Goal: Task Accomplishment & Management: Manage account settings

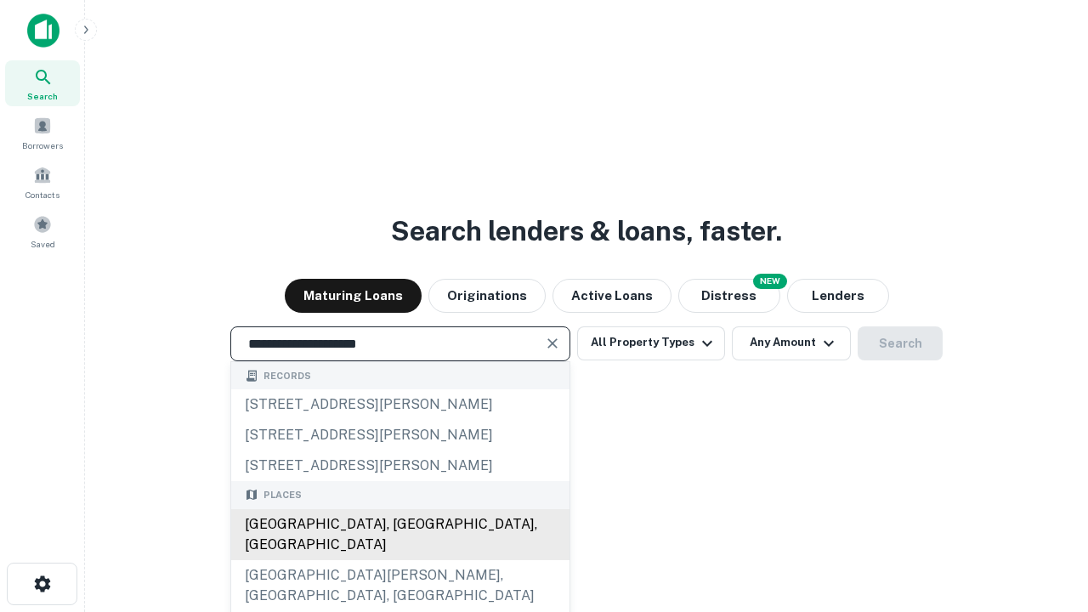
click at [399, 560] on div "Santa Monica, CA, USA" at bounding box center [400, 534] width 338 height 51
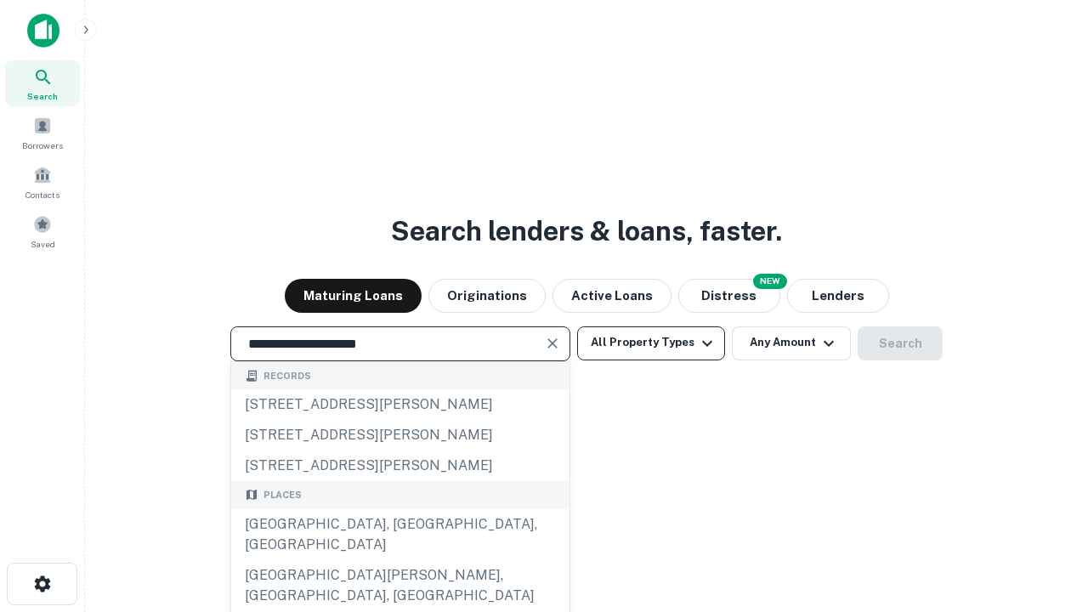
click at [651, 342] on button "All Property Types" at bounding box center [651, 343] width 148 height 34
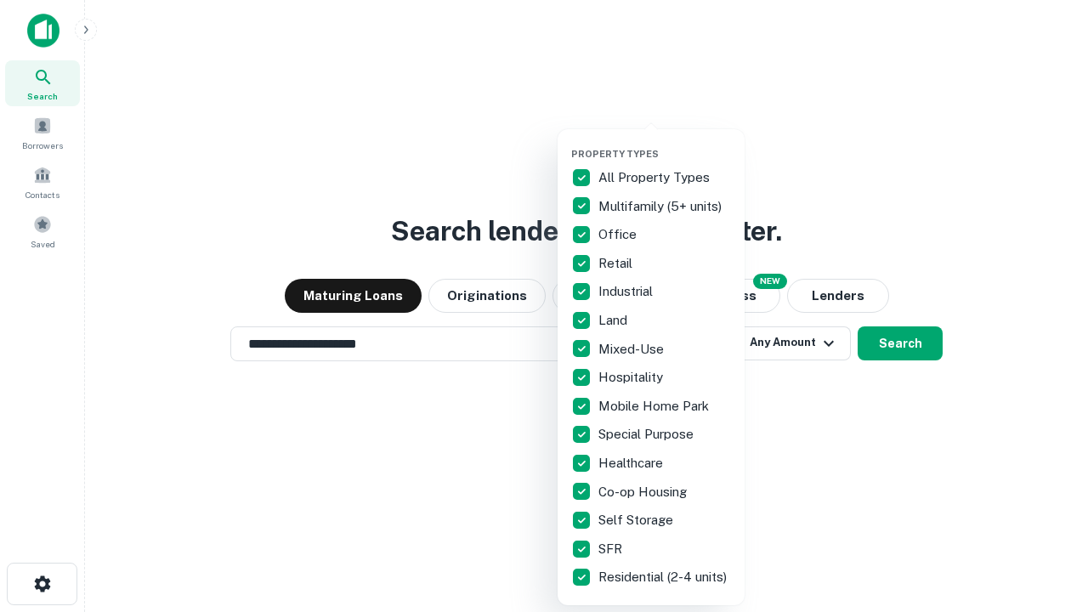
type input "**********"
click at [665, 143] on button "button" at bounding box center [664, 143] width 187 height 1
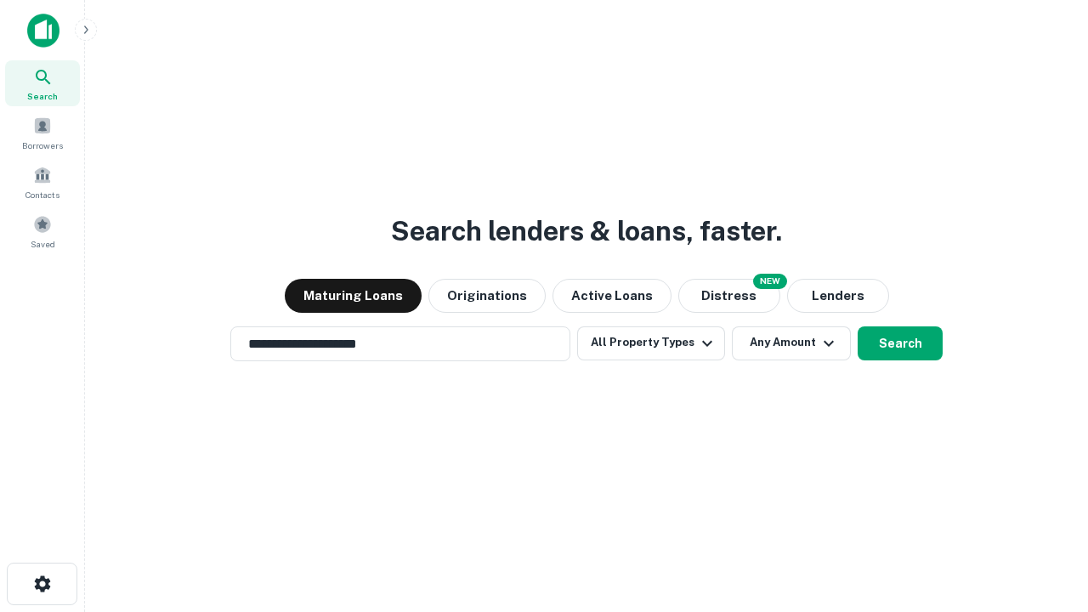
scroll to position [26, 0]
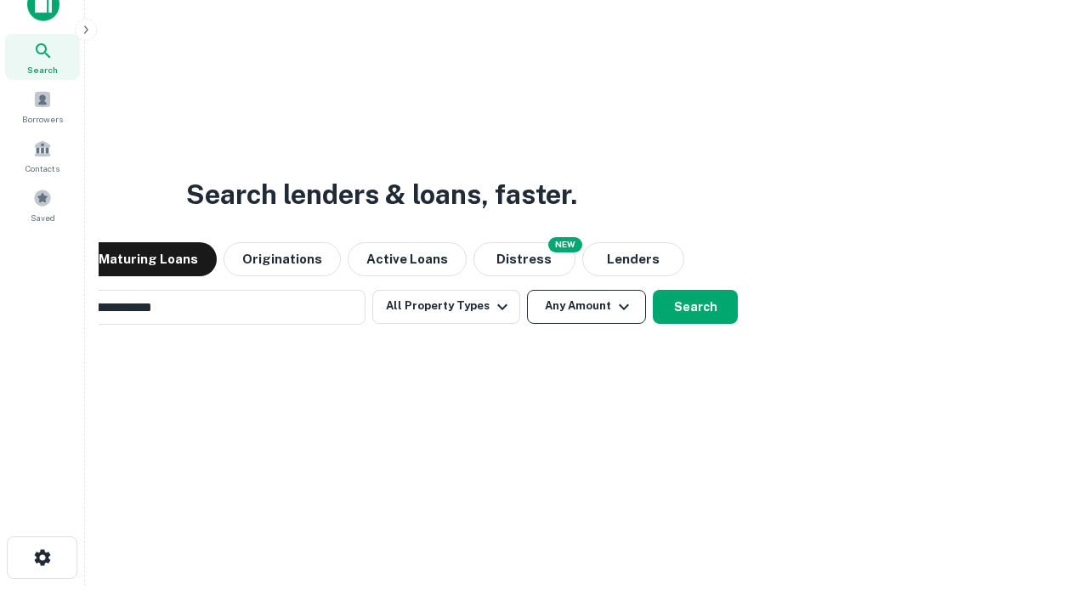
click at [527, 290] on button "Any Amount" at bounding box center [586, 307] width 119 height 34
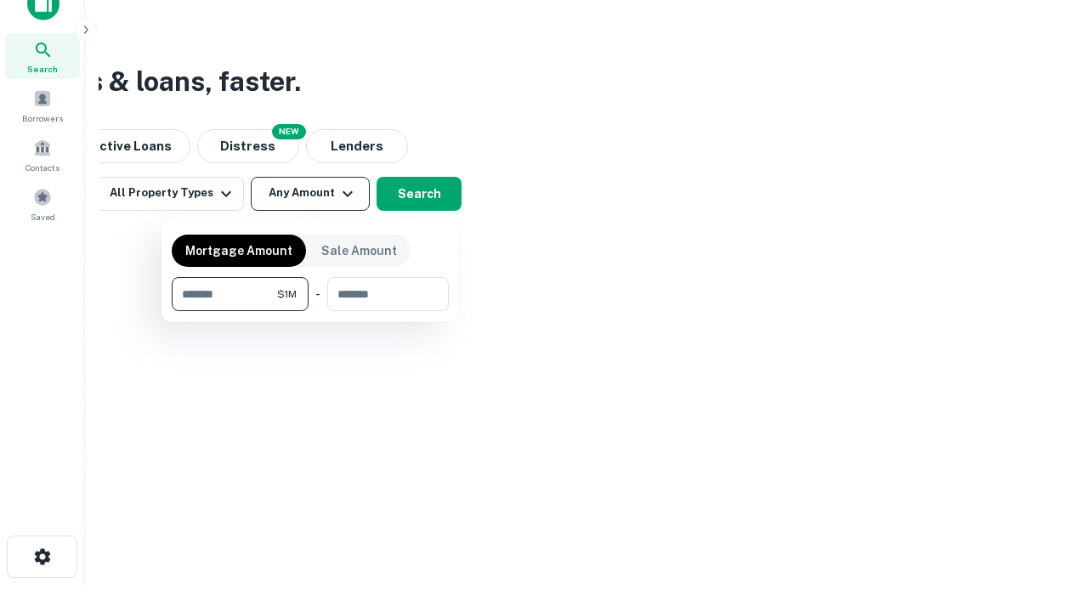
type input "*******"
click at [310, 311] on button "button" at bounding box center [310, 311] width 277 height 1
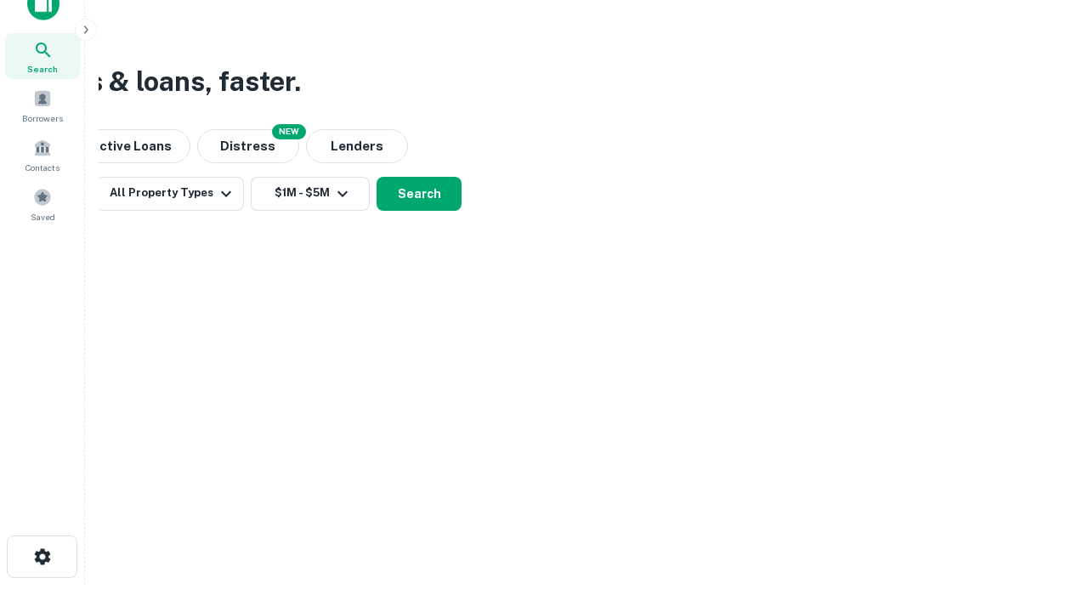
scroll to position [26, 0]
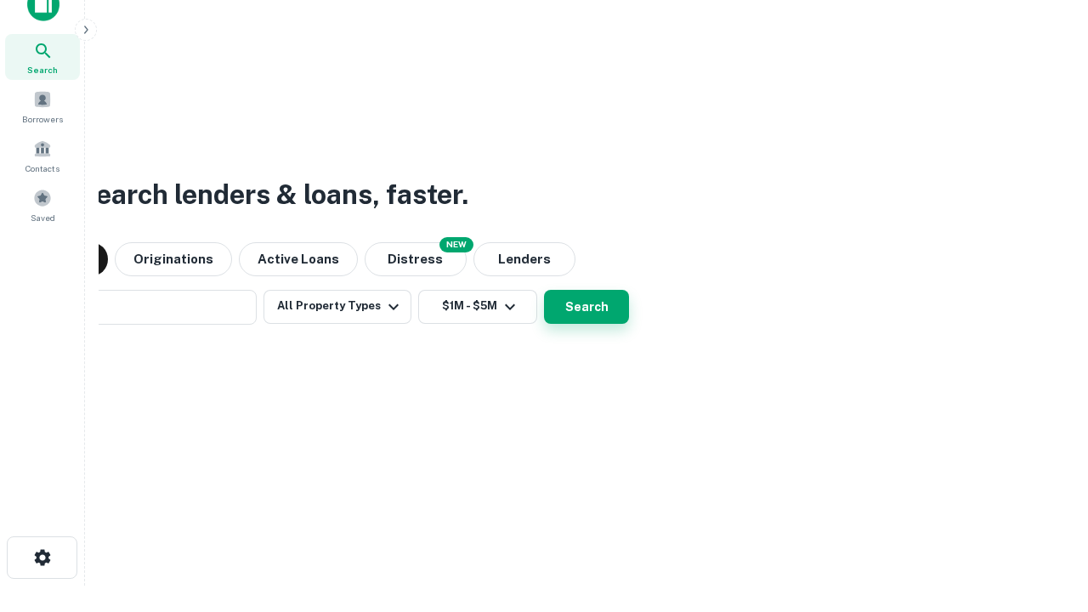
click at [544, 290] on button "Search" at bounding box center [586, 307] width 85 height 34
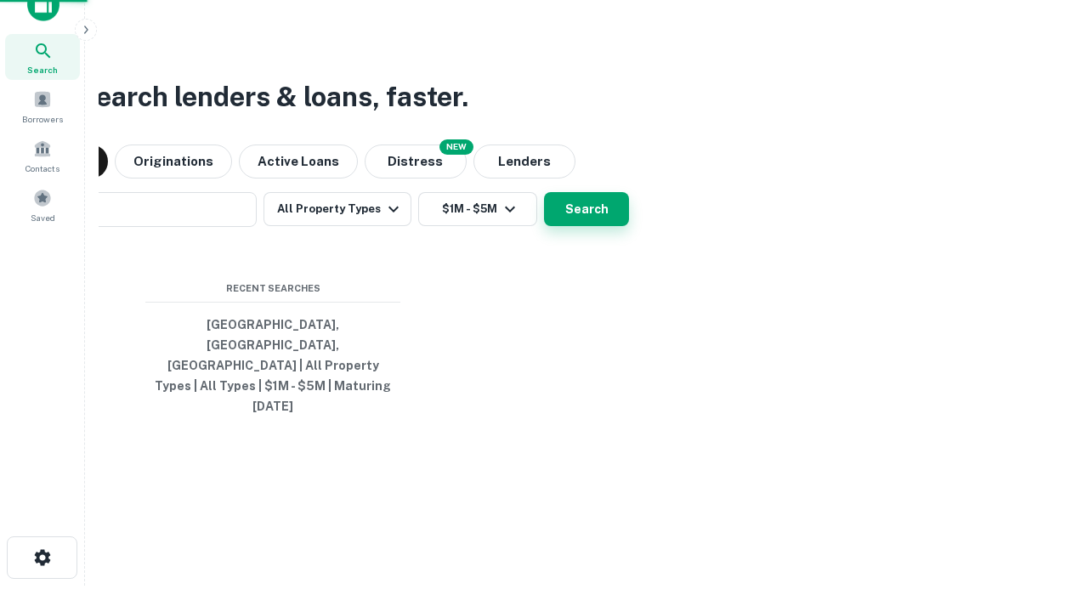
scroll to position [27, 0]
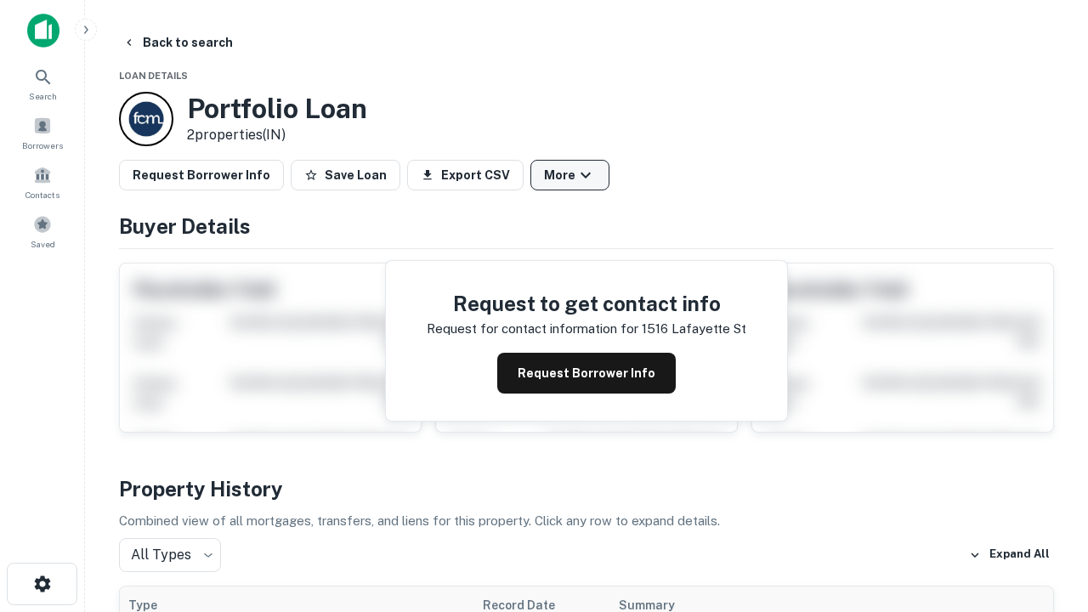
click at [569, 175] on button "More" at bounding box center [569, 175] width 79 height 31
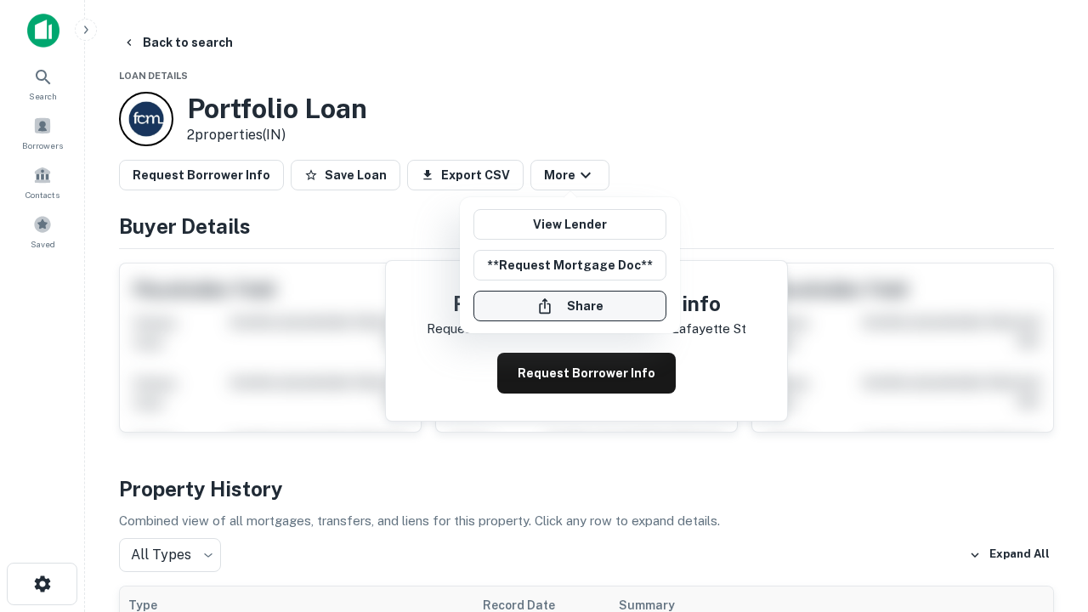
click at [569, 306] on button "Share" at bounding box center [569, 306] width 193 height 31
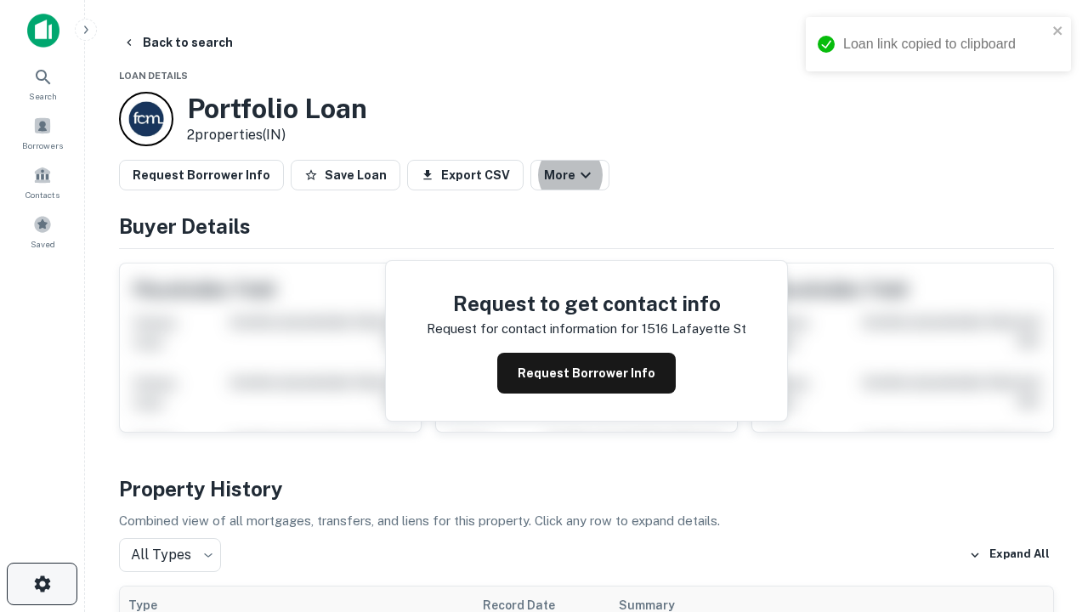
click at [42, 584] on icon "button" at bounding box center [42, 584] width 20 height 20
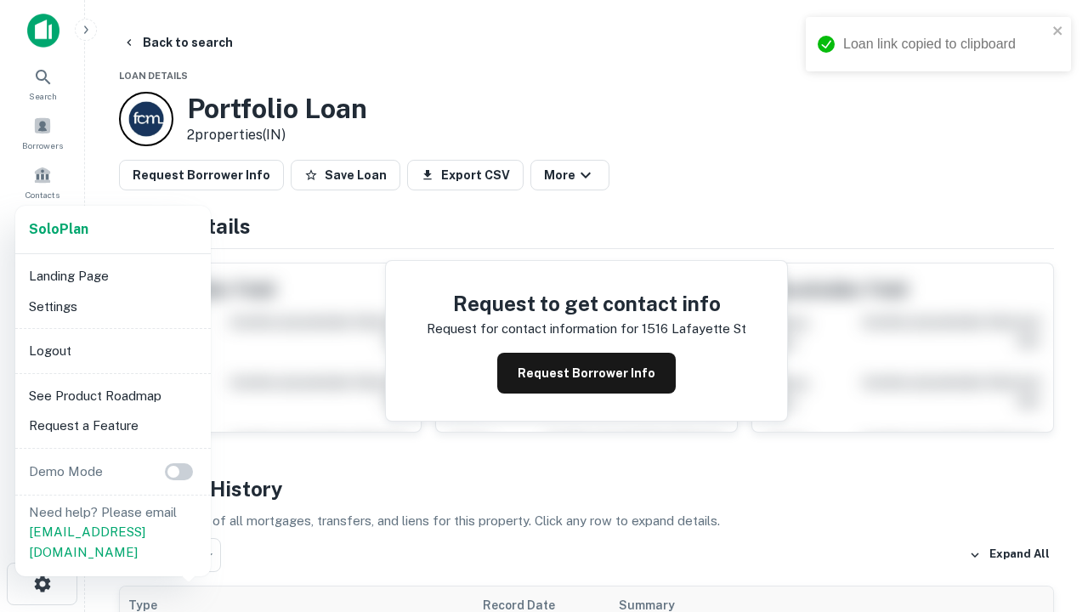
click at [112, 350] on li "Logout" at bounding box center [113, 351] width 182 height 31
